Goal: Navigation & Orientation: Find specific page/section

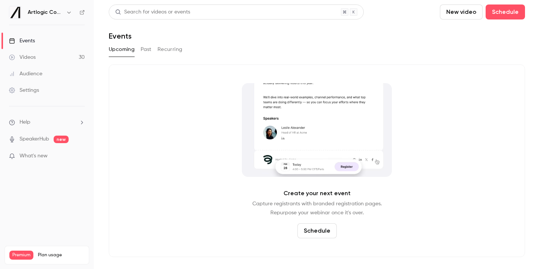
click at [64, 59] on link "Videos 30" at bounding box center [47, 57] width 94 height 17
